Goal: Communication & Community: Answer question/provide support

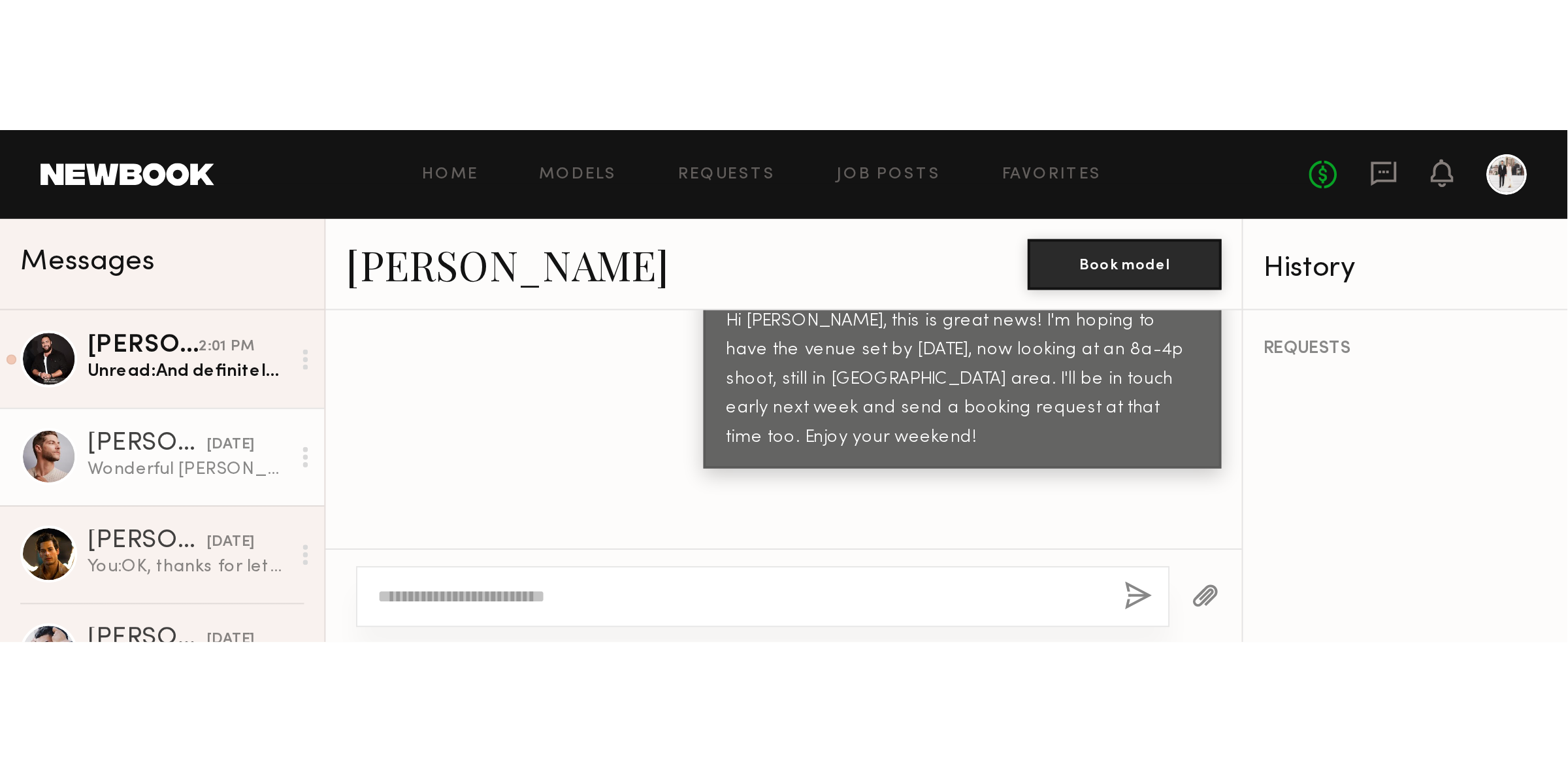
scroll to position [616, 0]
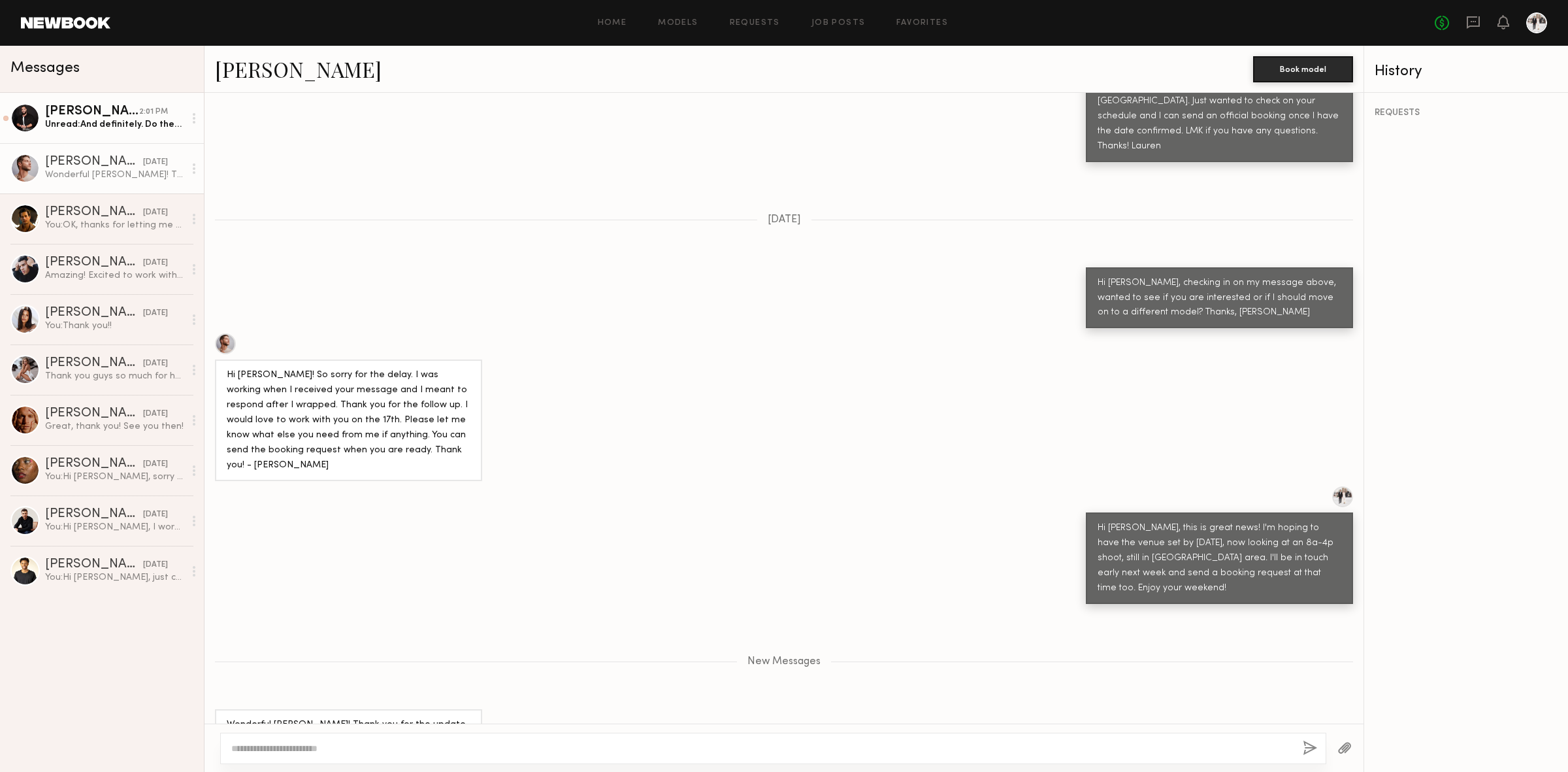
click at [104, 118] on div "[PERSON_NAME]" at bounding box center [91, 111] width 94 height 13
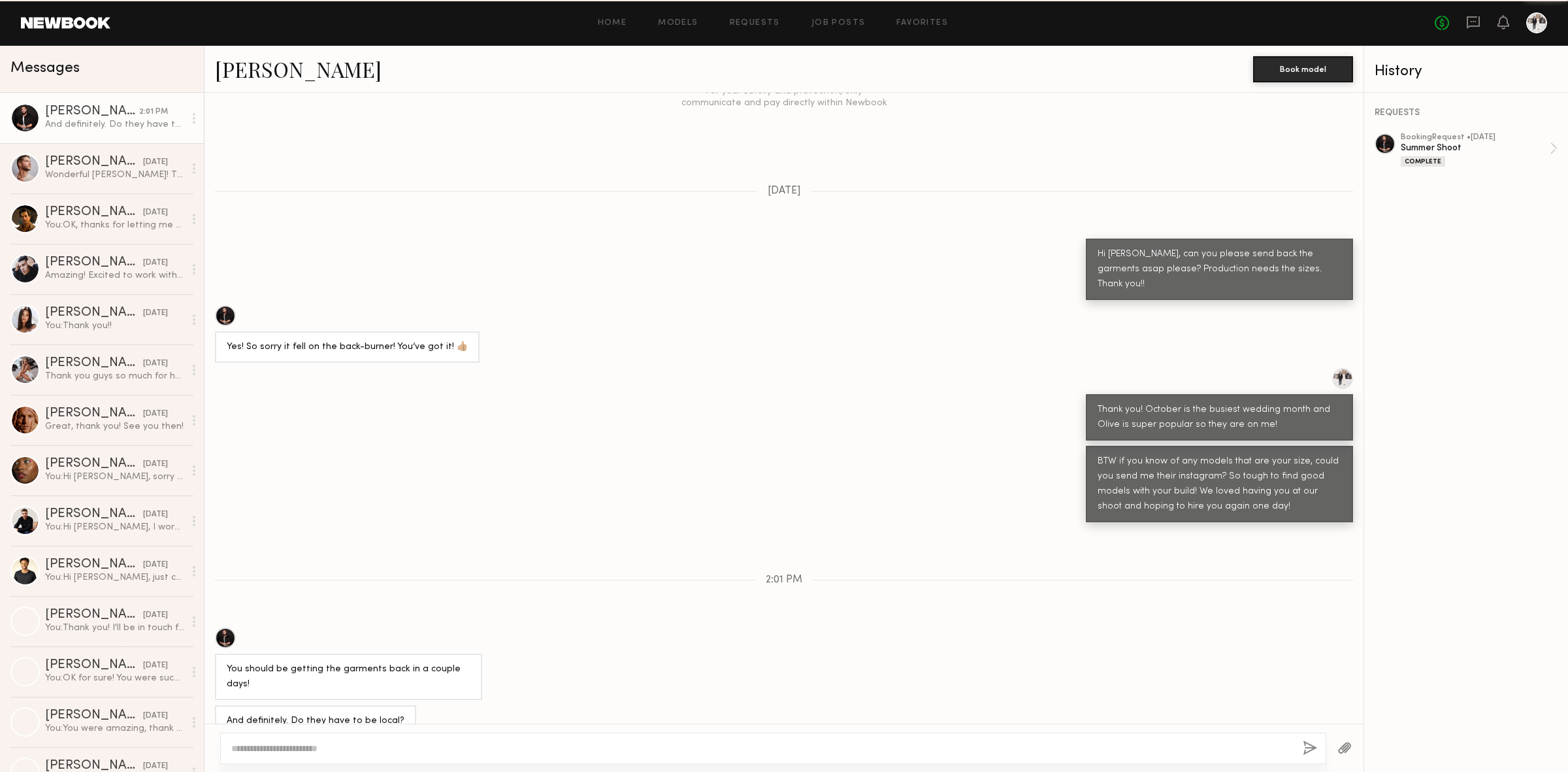
scroll to position [849, 0]
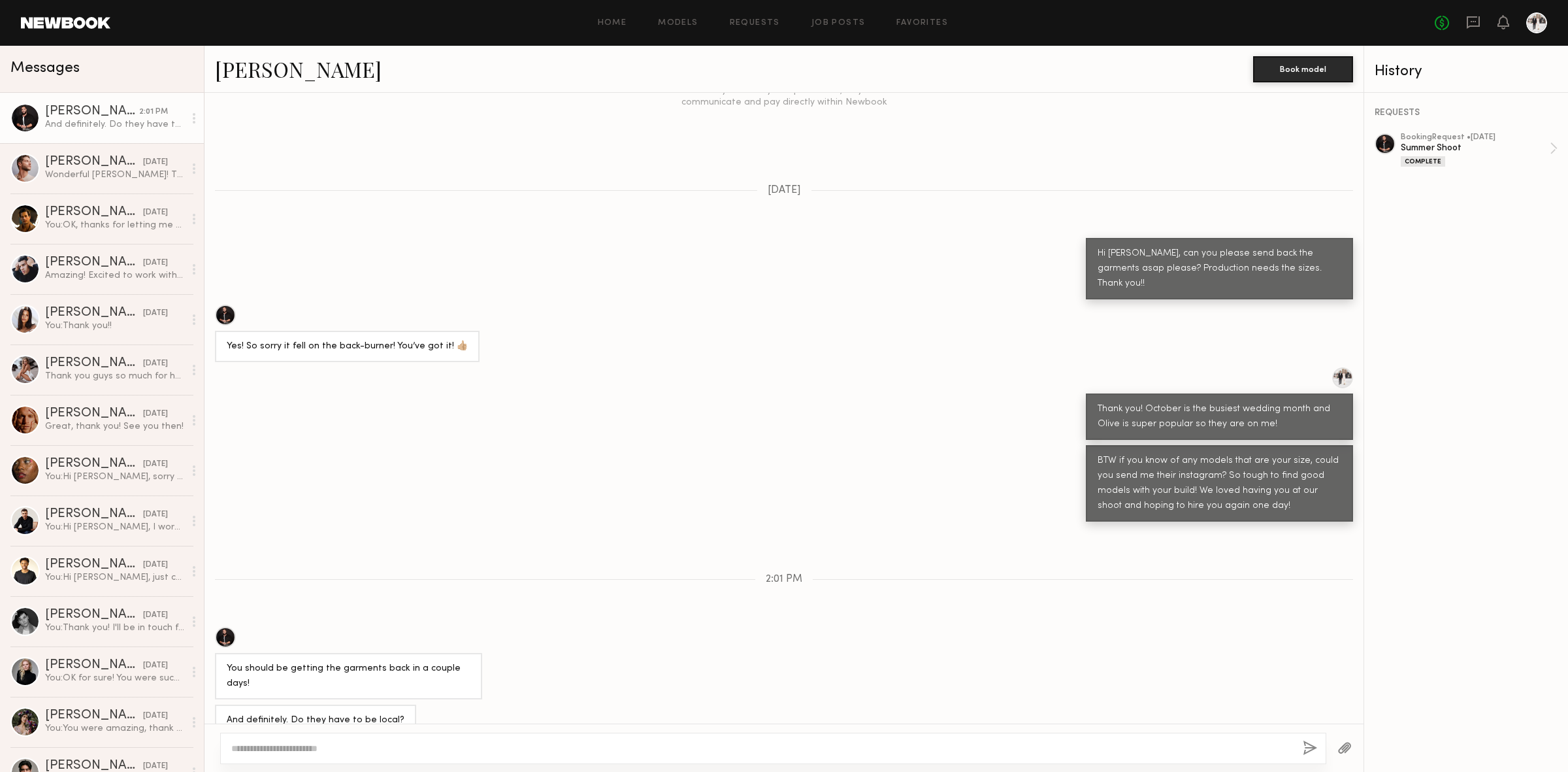
drag, startPoint x: 532, startPoint y: 750, endPoint x: 545, endPoint y: 747, distance: 13.3
click at [532, 263] on textarea at bounding box center [762, 747] width 1061 height 13
type textarea "**********"
click at [808, 263] on button "button" at bounding box center [1311, 748] width 14 height 16
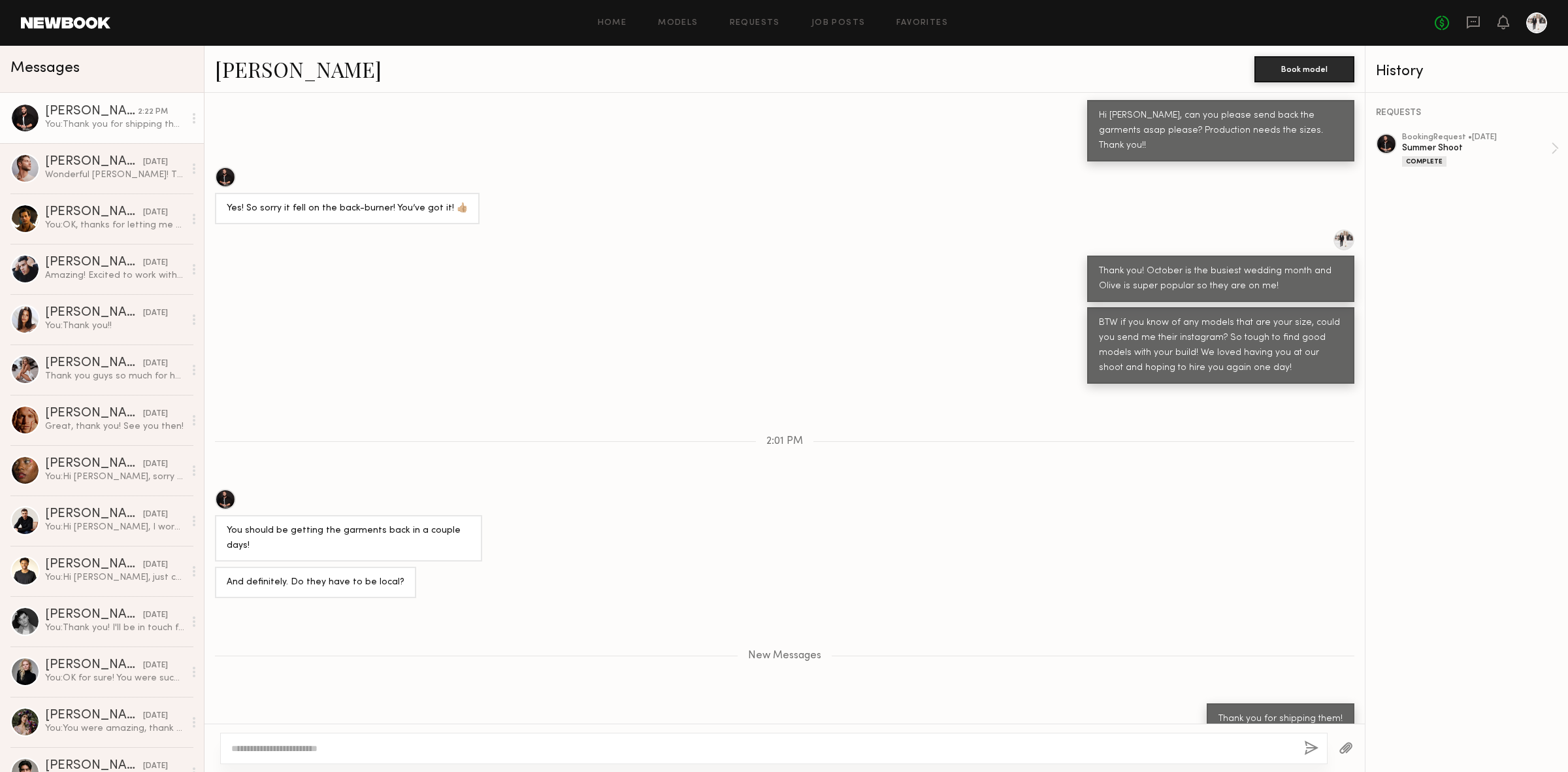
click at [808, 263] on textarea at bounding box center [762, 747] width 1062 height 13
type textarea "*"
type textarea "**********"
click at [808, 263] on button "button" at bounding box center [1311, 748] width 14 height 16
